Goal: Task Accomplishment & Management: Complete application form

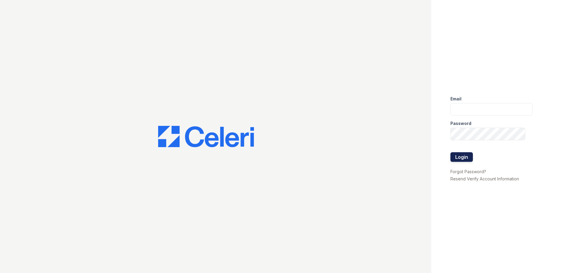
type input "[EMAIL_ADDRESS][DOMAIN_NAME]"
click at [458, 153] on button "Login" at bounding box center [462, 157] width 22 height 10
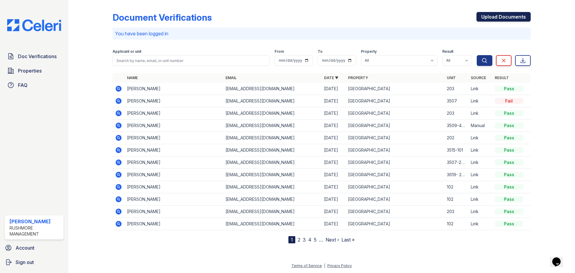
click at [506, 15] on link "Upload Documents" at bounding box center [504, 17] width 54 height 10
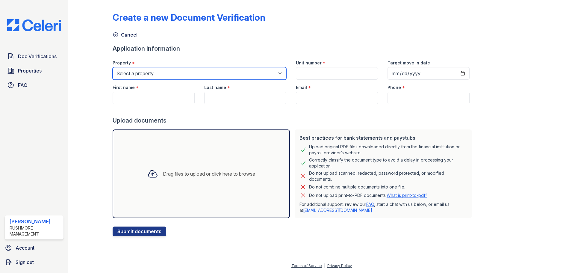
click at [246, 75] on select "Select a property Hickory Hill Stone Hill Apartments" at bounding box center [200, 73] width 174 height 13
select select "620"
click at [113, 67] on select "Select a property Hickory Hill Stone Hill Apartments" at bounding box center [200, 73] width 174 height 13
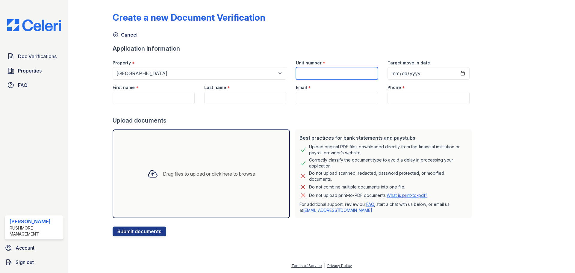
drag, startPoint x: 316, startPoint y: 74, endPoint x: 325, endPoint y: 76, distance: 9.3
click at [316, 74] on input "Unit number" at bounding box center [337, 73] width 82 height 13
type input "E-9"
click at [456, 71] on input "Target move in date" at bounding box center [429, 73] width 82 height 13
click at [457, 70] on input "2025-08-30" at bounding box center [429, 73] width 82 height 13
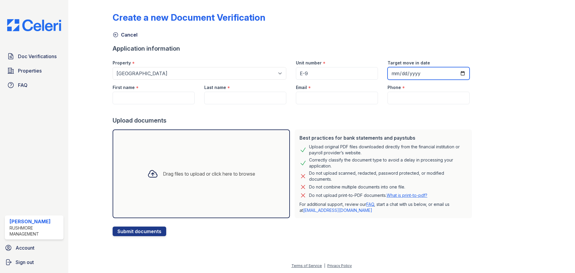
type input "2025-08-29"
click at [160, 100] on input "First name" at bounding box center [154, 98] width 82 height 13
paste input "Tequina Bradley"
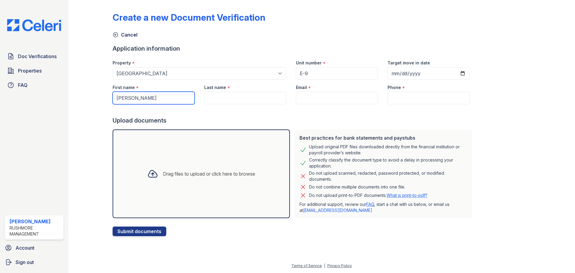
click at [144, 98] on input "Tequina Bradley" at bounding box center [154, 98] width 82 height 13
type input "Tequina"
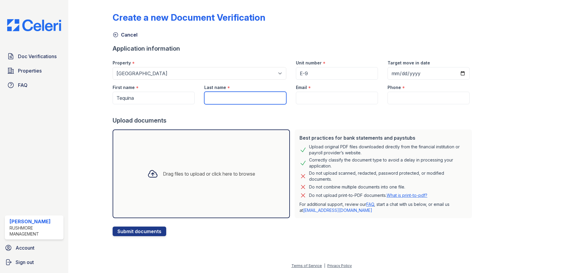
click at [216, 96] on input "Last name" at bounding box center [245, 98] width 82 height 13
paste input "Bradley"
type input "Bradley"
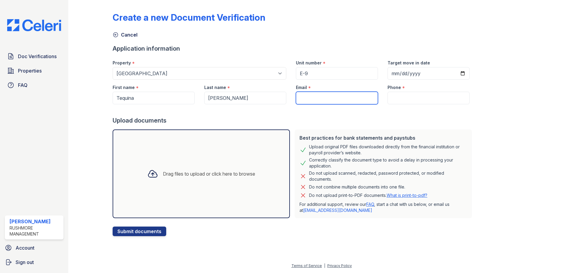
click at [326, 97] on input "Email" at bounding box center [337, 98] width 82 height 13
paste input "quina3913@gmail.com"
type input "quina3913@gmail.com"
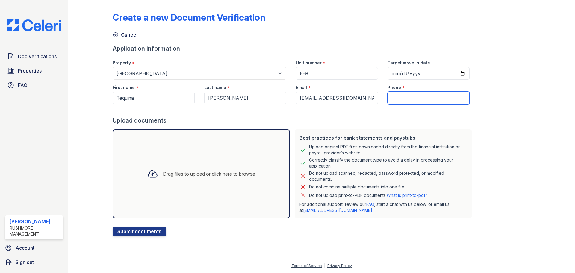
click at [405, 99] on input "Phone" at bounding box center [429, 98] width 82 height 13
paste input "+1 (215) 881-3638"
type input "+1 (215) 881-3638"
click at [137, 230] on button "Submit documents" at bounding box center [140, 232] width 54 height 10
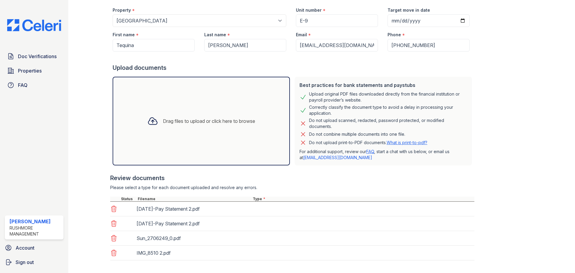
scroll to position [118, 0]
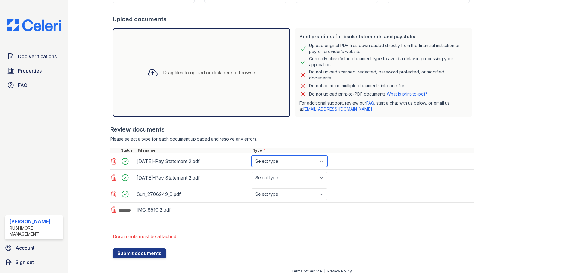
click at [273, 160] on select "Select type Paystub Bank Statement Offer Letter Tax Documents Benefit Award Let…" at bounding box center [290, 161] width 76 height 11
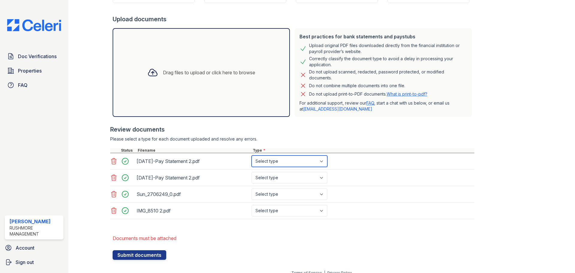
select select "paystub"
click at [252, 156] on select "Select type Paystub Bank Statement Offer Letter Tax Documents Benefit Award Let…" at bounding box center [290, 161] width 76 height 11
click at [277, 173] on select "Select type Paystub Bank Statement Offer Letter Tax Documents Benefit Award Let…" at bounding box center [290, 177] width 76 height 11
select select "paystub"
click at [252, 172] on select "Select type Paystub Bank Statement Offer Letter Tax Documents Benefit Award Let…" at bounding box center [290, 177] width 76 height 11
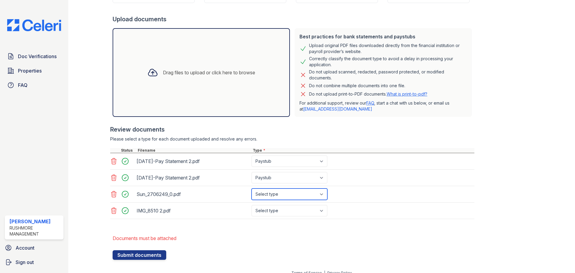
click at [270, 195] on select "Select type Paystub Bank Statement Offer Letter Tax Documents Benefit Award Let…" at bounding box center [290, 194] width 76 height 11
select select "bank_statement"
click at [252, 189] on select "Select type Paystub Bank Statement Offer Letter Tax Documents Benefit Award Let…" at bounding box center [290, 194] width 76 height 11
click at [279, 211] on select "Select type Paystub Bank Statement Offer Letter Tax Documents Benefit Award Let…" at bounding box center [290, 210] width 76 height 11
click at [194, 215] on div "IMG_8510 2.pdf" at bounding box center [193, 211] width 113 height 10
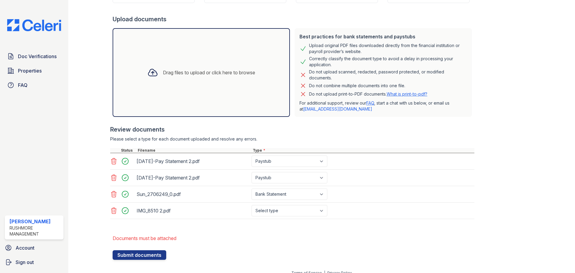
click at [114, 210] on icon at bounding box center [114, 211] width 5 height 6
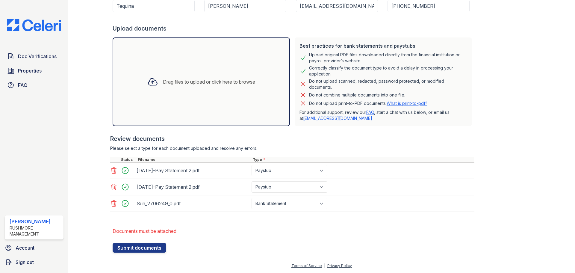
scroll to position [109, 0]
click at [130, 247] on button "Submit documents" at bounding box center [140, 248] width 54 height 10
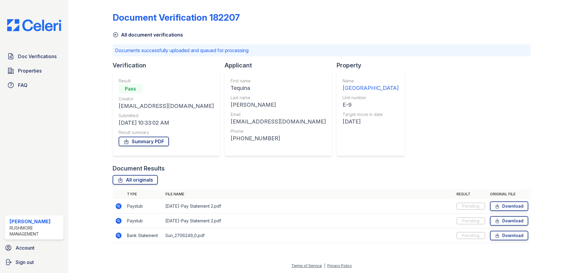
click at [22, 24] on img at bounding box center [34, 25] width 64 height 12
